Goal: Download file/media

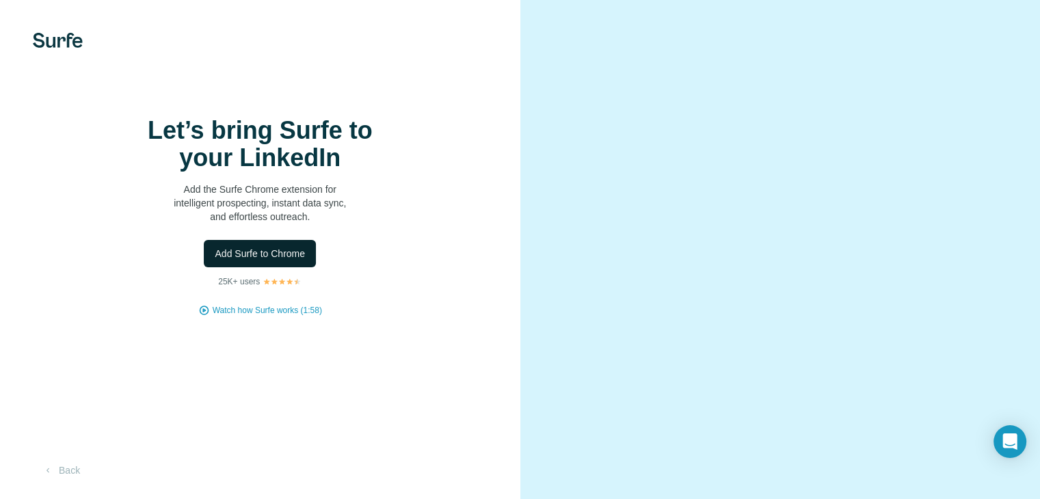
click at [300, 261] on span "Add Surfe to Chrome" at bounding box center [260, 254] width 90 height 14
